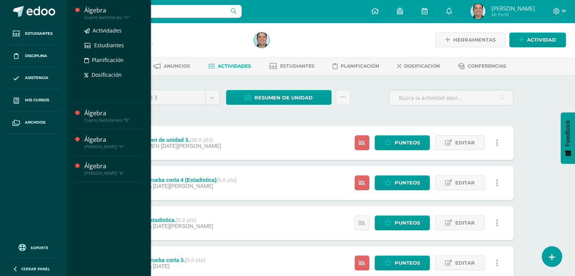
click at [97, 4] on div "Álgebra Cuarto Bachillerato "A" Actividades Estudiantes Planificación Dosificac…" at bounding box center [108, 51] width 67 height 103
click at [94, 8] on div "Álgebra" at bounding box center [112, 10] width 57 height 9
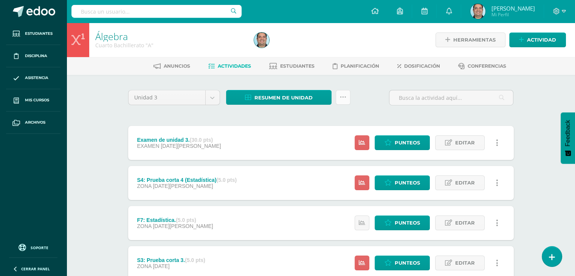
click at [347, 101] on link at bounding box center [343, 97] width 15 height 15
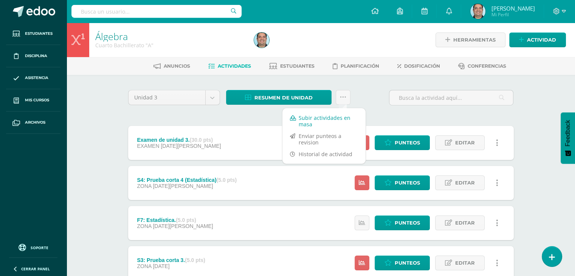
click at [330, 117] on link "Subir actividades en masa" at bounding box center [323, 121] width 83 height 18
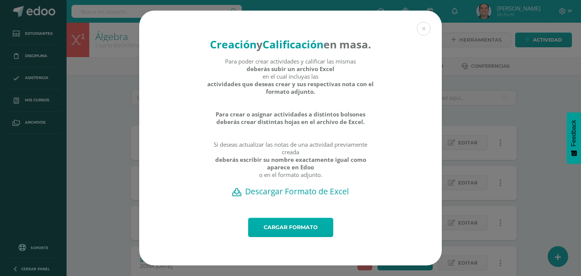
click at [286, 233] on link "Cargar formato" at bounding box center [290, 227] width 85 height 19
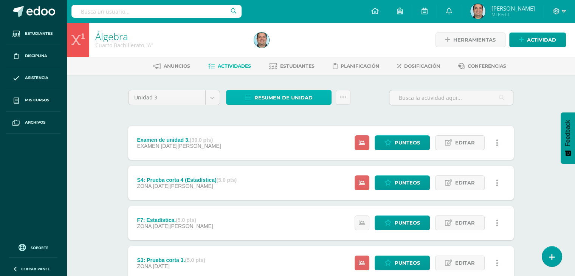
click at [278, 94] on span "Resumen de unidad" at bounding box center [283, 98] width 58 height 14
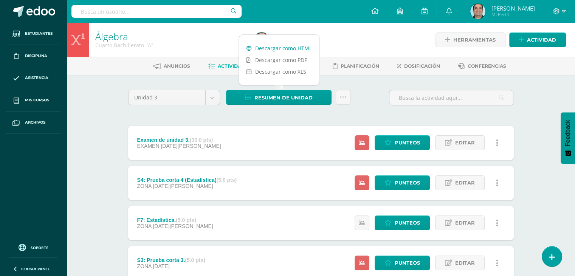
click at [279, 47] on link "Descargar como HTML" at bounding box center [279, 48] width 81 height 12
click at [491, 40] on span "Herramientas" at bounding box center [474, 40] width 42 height 14
drag, startPoint x: 491, startPoint y: 40, endPoint x: 493, endPoint y: 53, distance: 12.2
